Goal: Complete application form

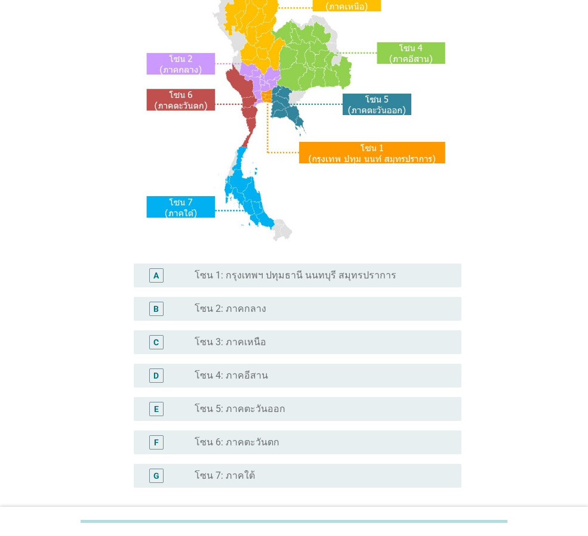
click at [310, 279] on label "โซน 1: กรุงเทพฯ ปทุมธานี นนทบุรี สมุทรปราการ" at bounding box center [296, 276] width 202 height 12
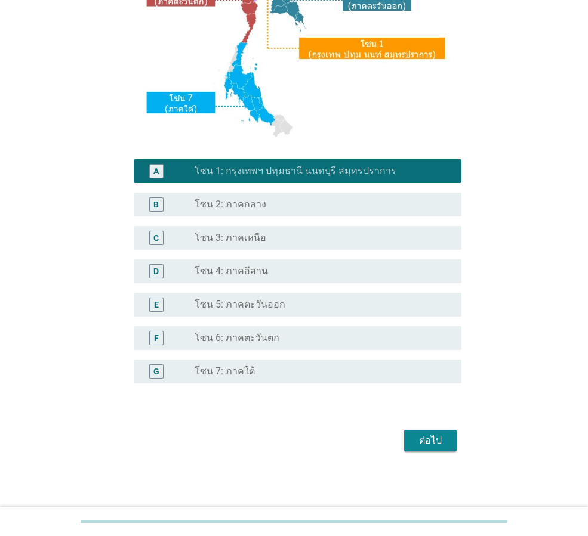
scroll to position [224, 0]
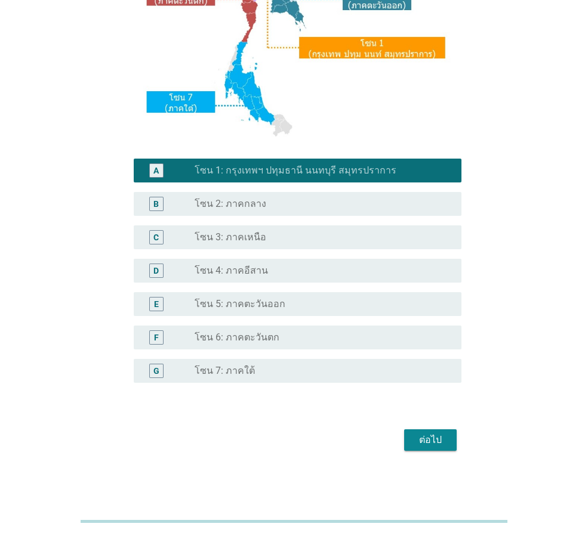
click at [422, 433] on div "ต่อไป" at bounding box center [429, 440] width 33 height 14
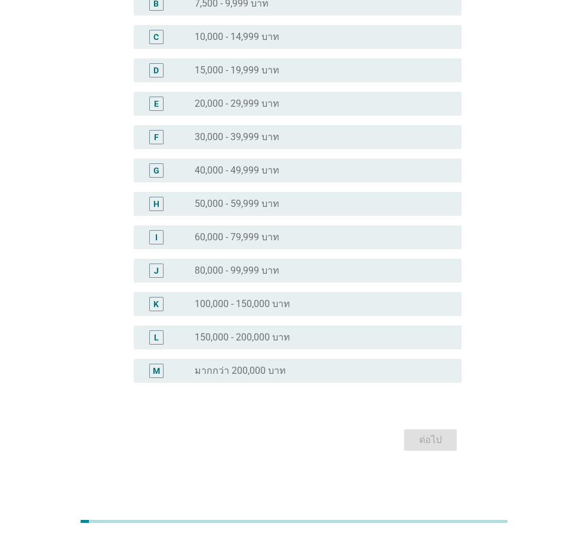
scroll to position [0, 0]
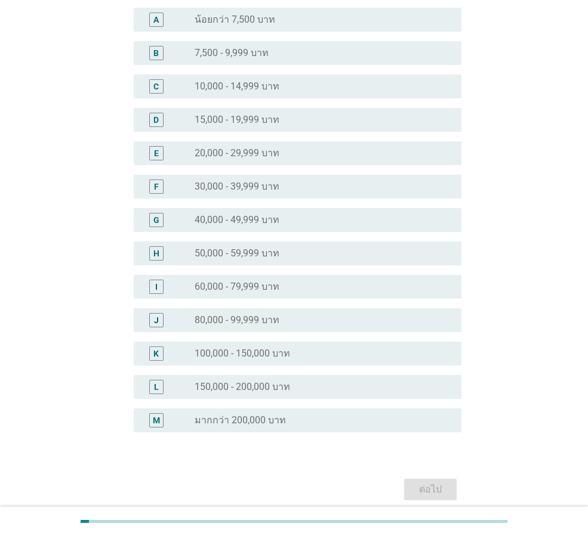
click at [247, 359] on label "100,000 - 150,000 บาท" at bounding box center [242, 354] width 95 height 12
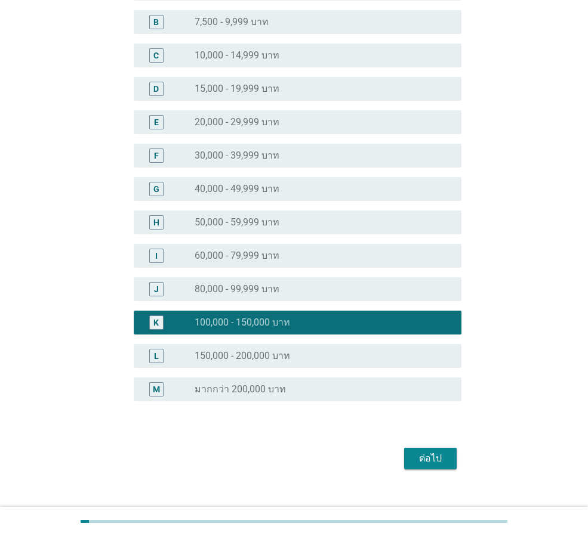
scroll to position [169, 0]
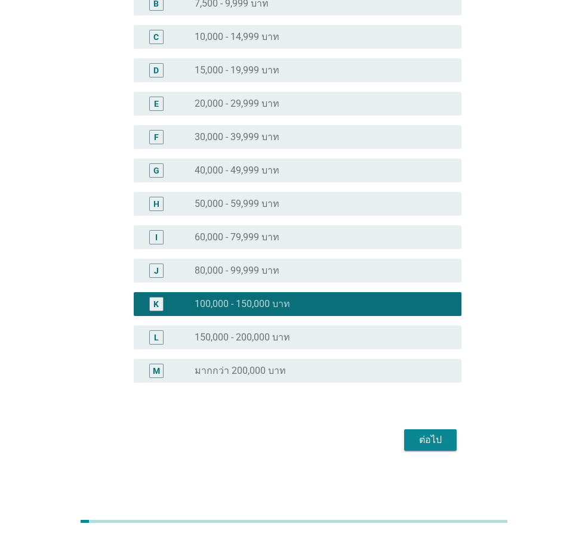
click at [413, 444] on div "ต่อไป" at bounding box center [429, 440] width 33 height 14
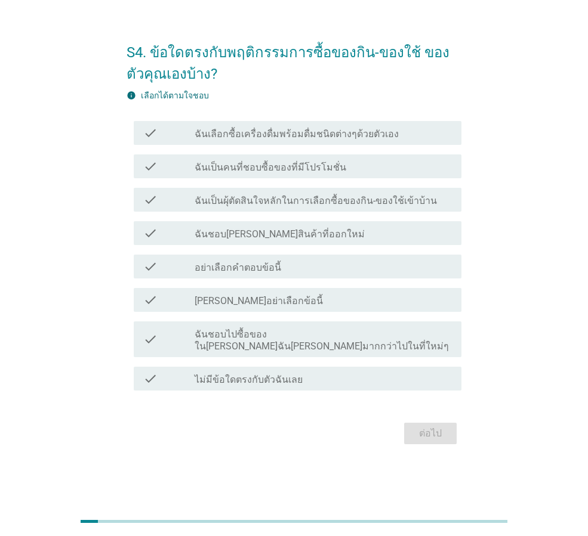
scroll to position [0, 0]
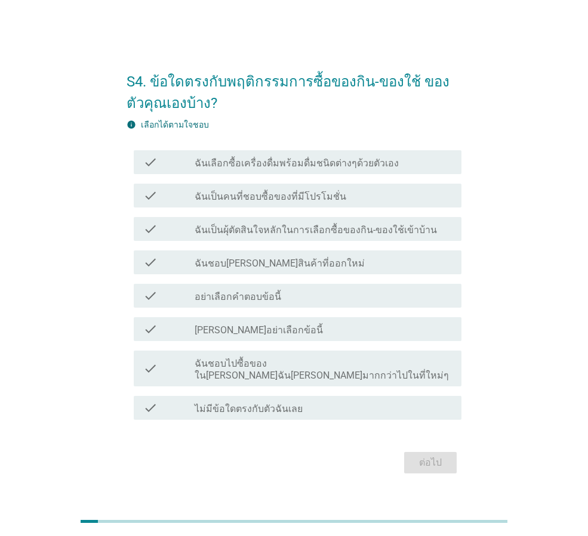
click at [334, 174] on div "check check_box_outline_blank ฉันเลือกซื้อเครื่องดื่มพร้อมดื่มชนิดต่างๆด้วยตัวเ…" at bounding box center [298, 162] width 328 height 24
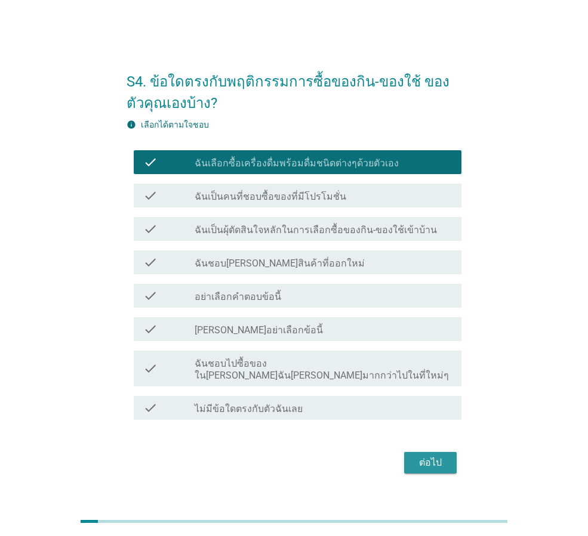
click at [440, 460] on div "ต่อไป" at bounding box center [429, 463] width 33 height 14
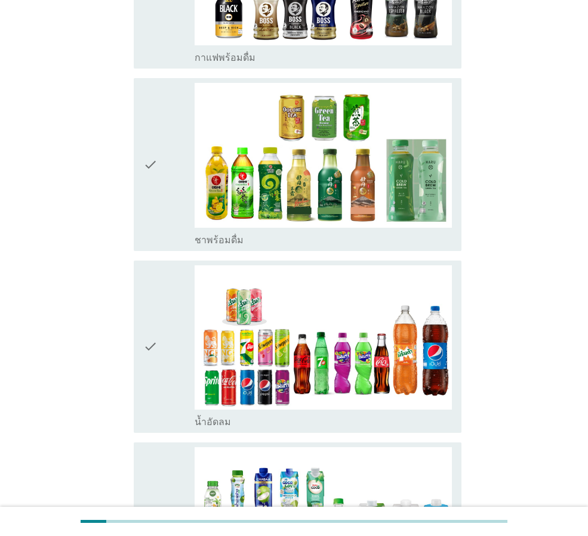
click at [172, 316] on div "check" at bounding box center [168, 346] width 51 height 163
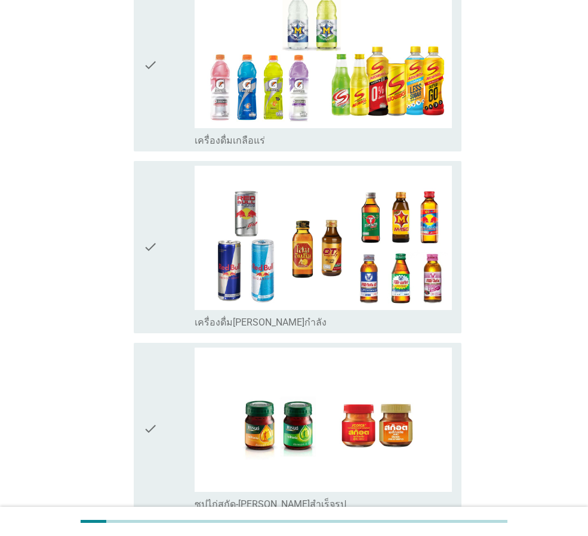
scroll to position [2384, 0]
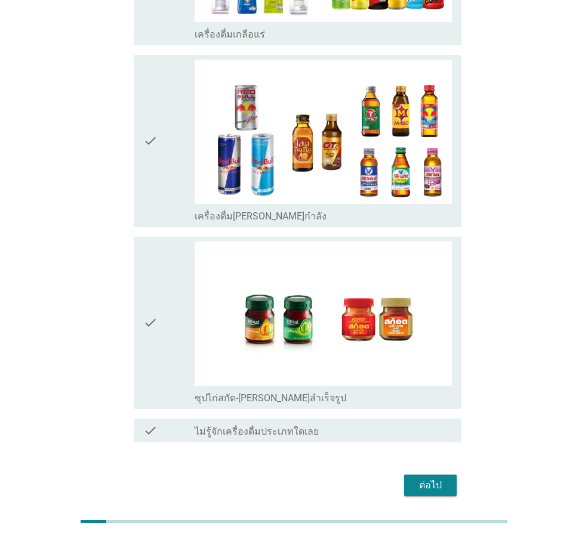
click at [431, 478] on div "ต่อไป" at bounding box center [429, 485] width 33 height 14
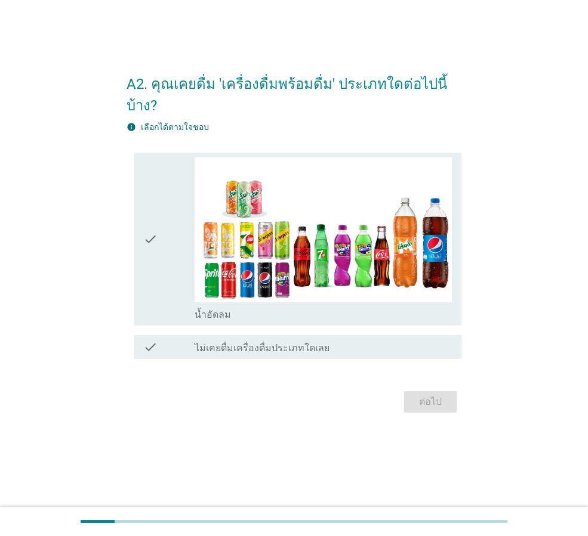
scroll to position [0, 0]
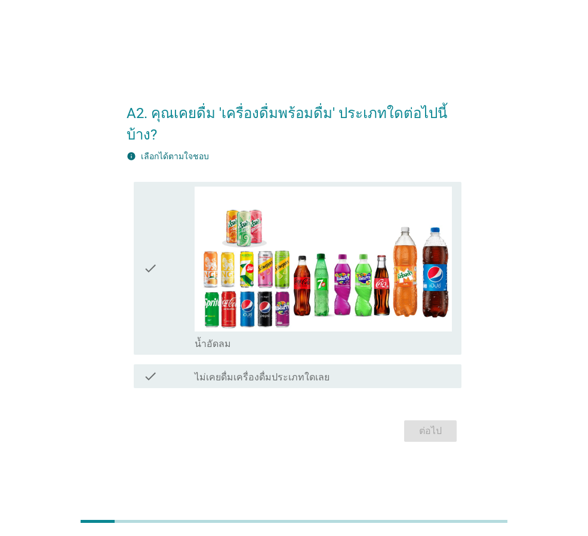
click at [165, 280] on div "check" at bounding box center [168, 268] width 51 height 163
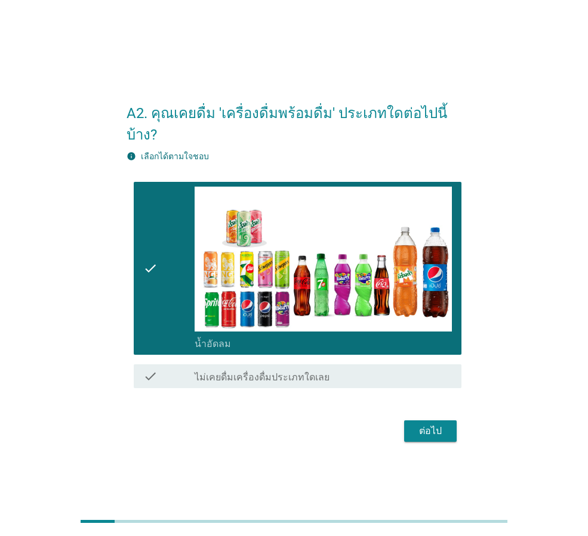
click at [442, 424] on div "ต่อไป" at bounding box center [429, 431] width 33 height 14
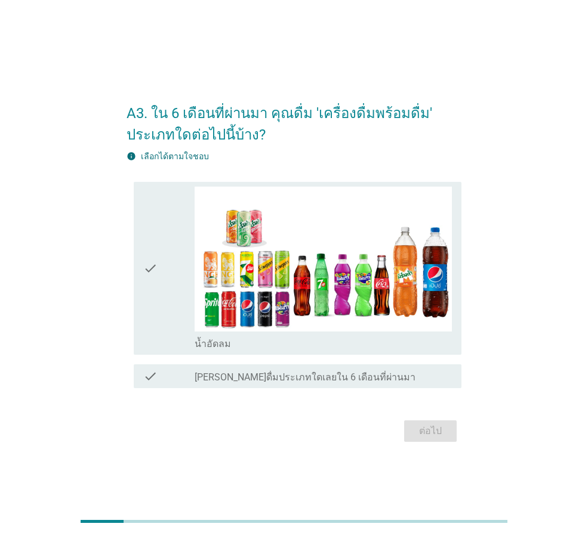
drag, startPoint x: 160, startPoint y: 276, endPoint x: 333, endPoint y: 391, distance: 207.8
click at [160, 275] on div "check" at bounding box center [168, 268] width 51 height 163
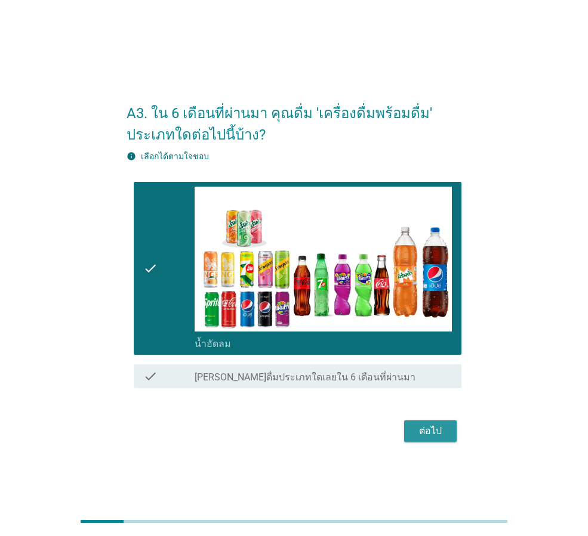
click at [437, 427] on div "ต่อไป" at bounding box center [429, 431] width 33 height 14
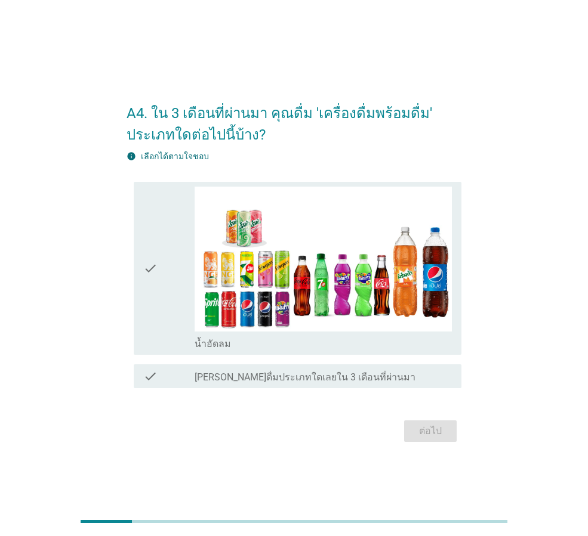
click at [166, 298] on div "check" at bounding box center [168, 268] width 51 height 163
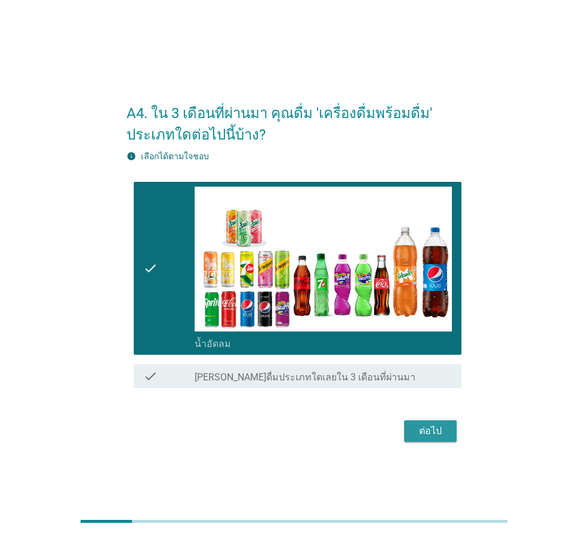
click at [447, 425] on button "ต่อไป" at bounding box center [430, 431] width 53 height 21
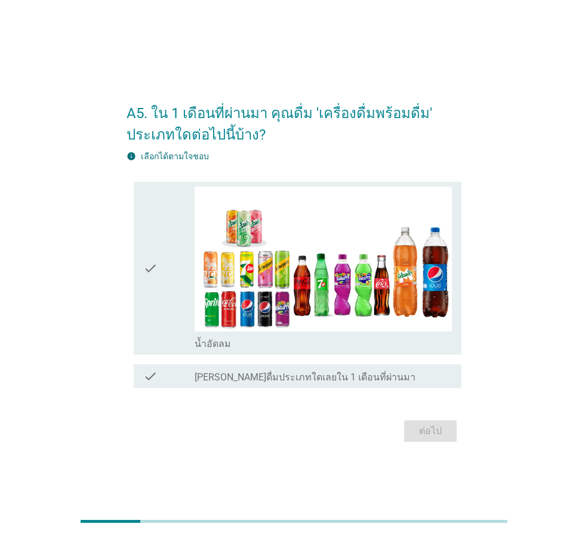
click at [175, 278] on div "check" at bounding box center [168, 268] width 51 height 163
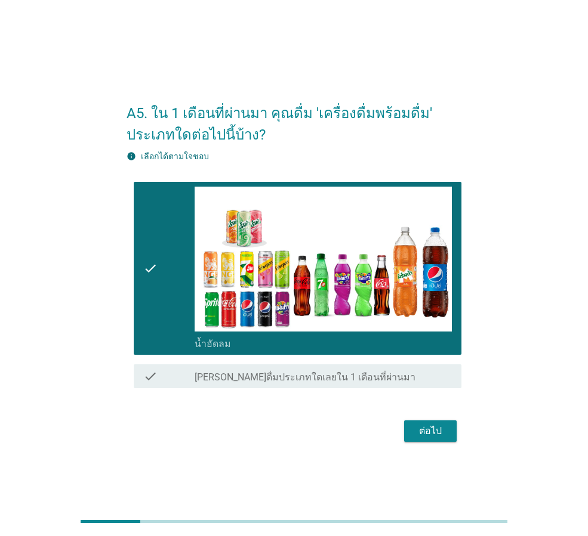
click at [438, 430] on div "ต่อไป" at bounding box center [429, 431] width 33 height 14
